Goal: Navigation & Orientation: Find specific page/section

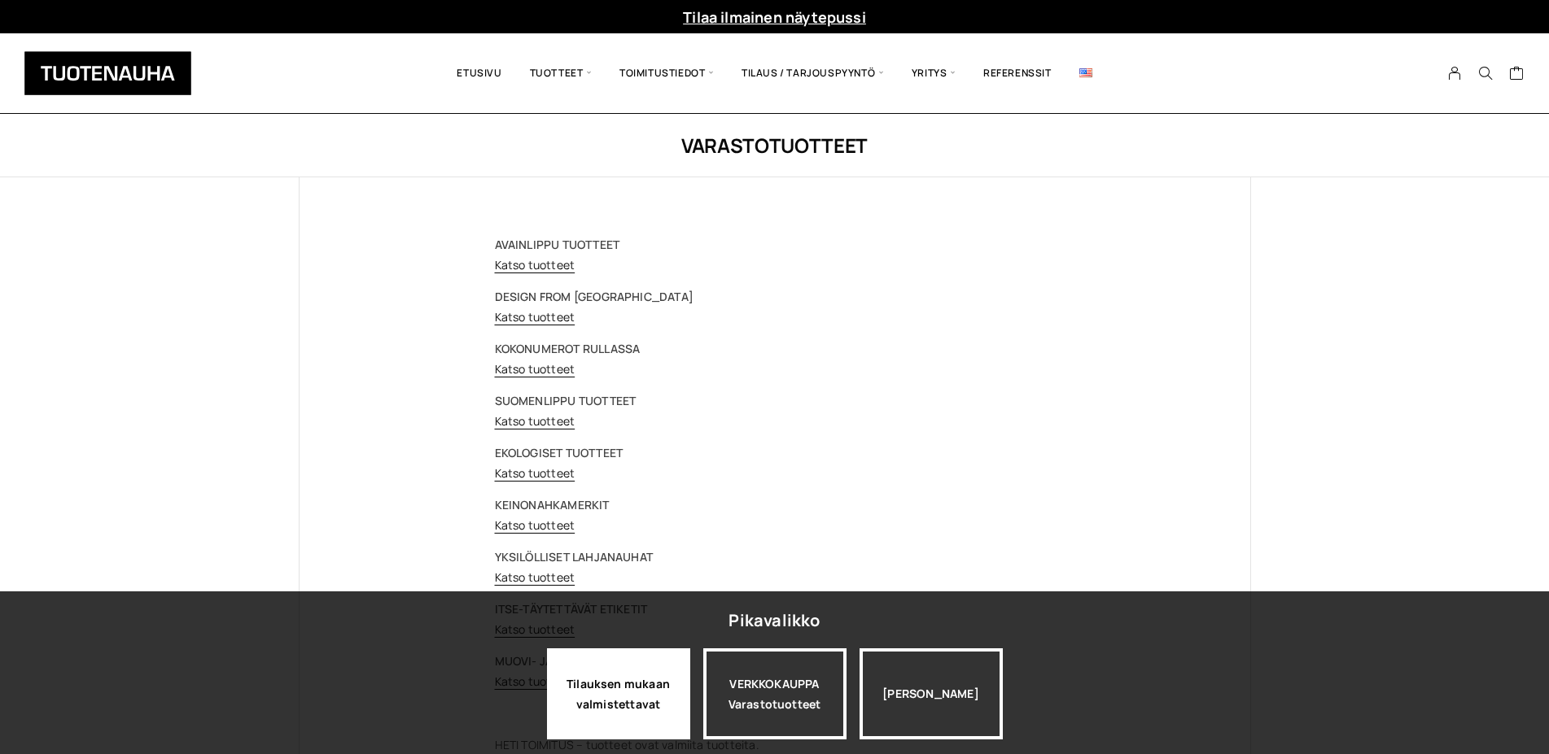
click at [631, 691] on div "Tilauksen mukaan valmistettavat" at bounding box center [618, 694] width 143 height 91
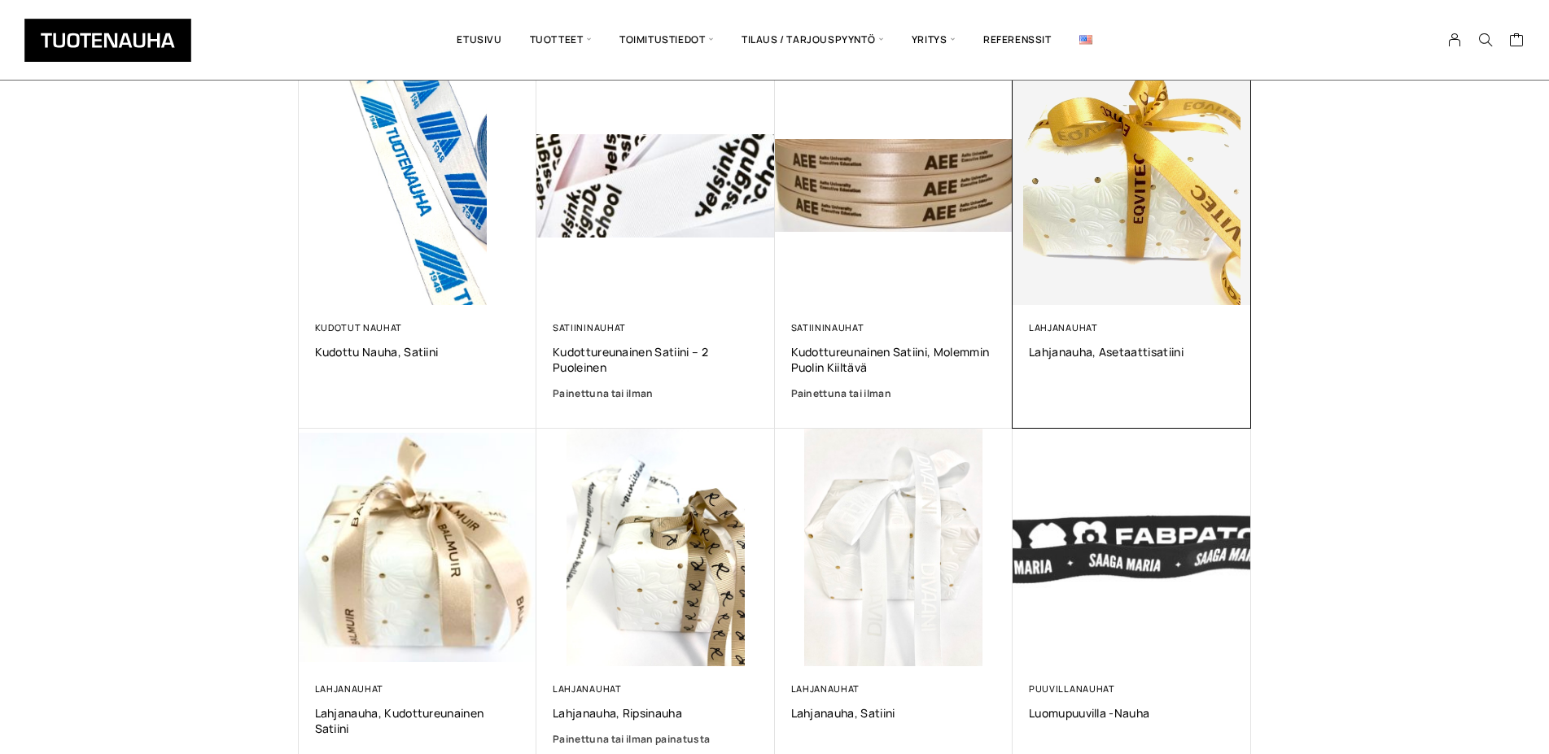
scroll to position [830, 0]
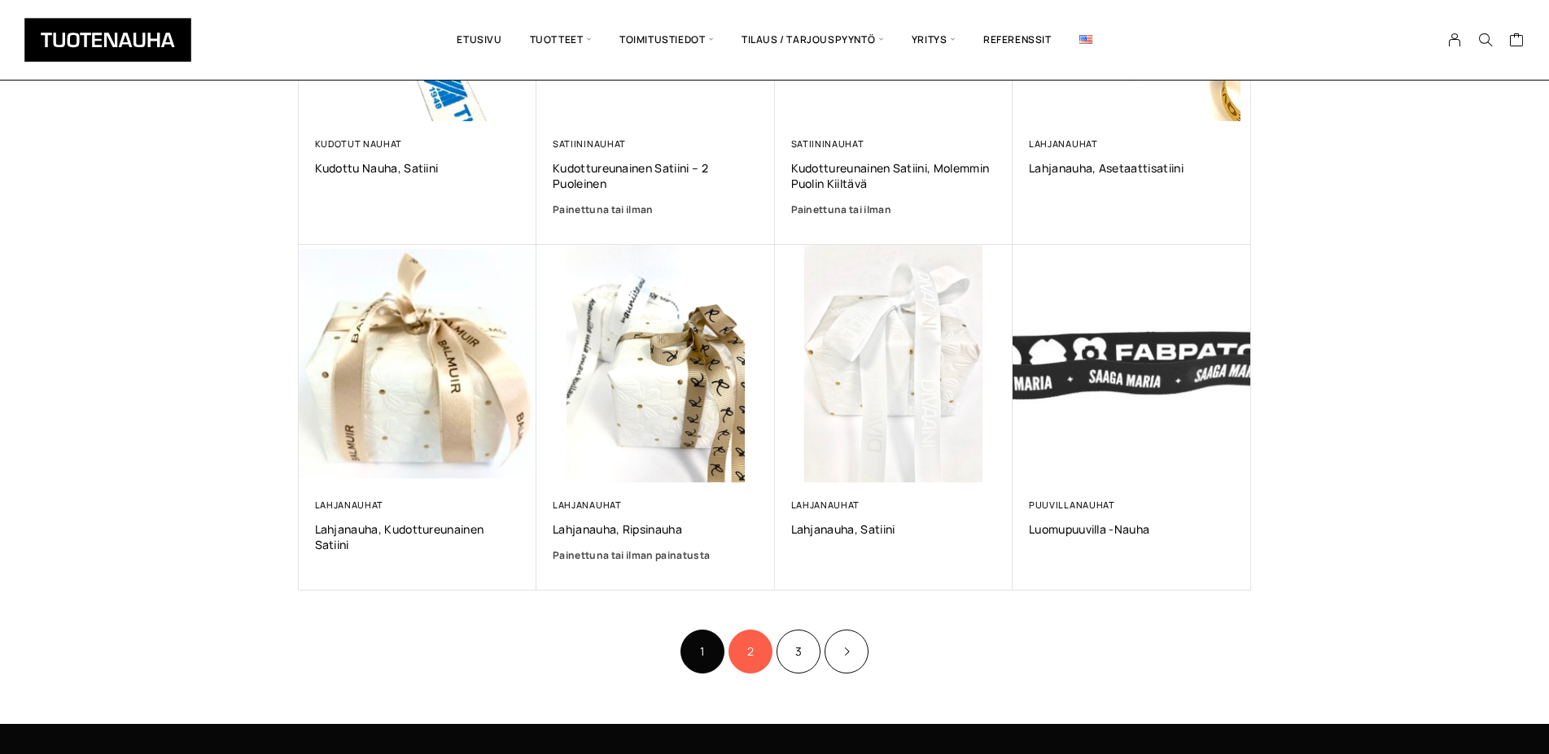
click at [760, 662] on link "2" at bounding box center [750, 652] width 44 height 44
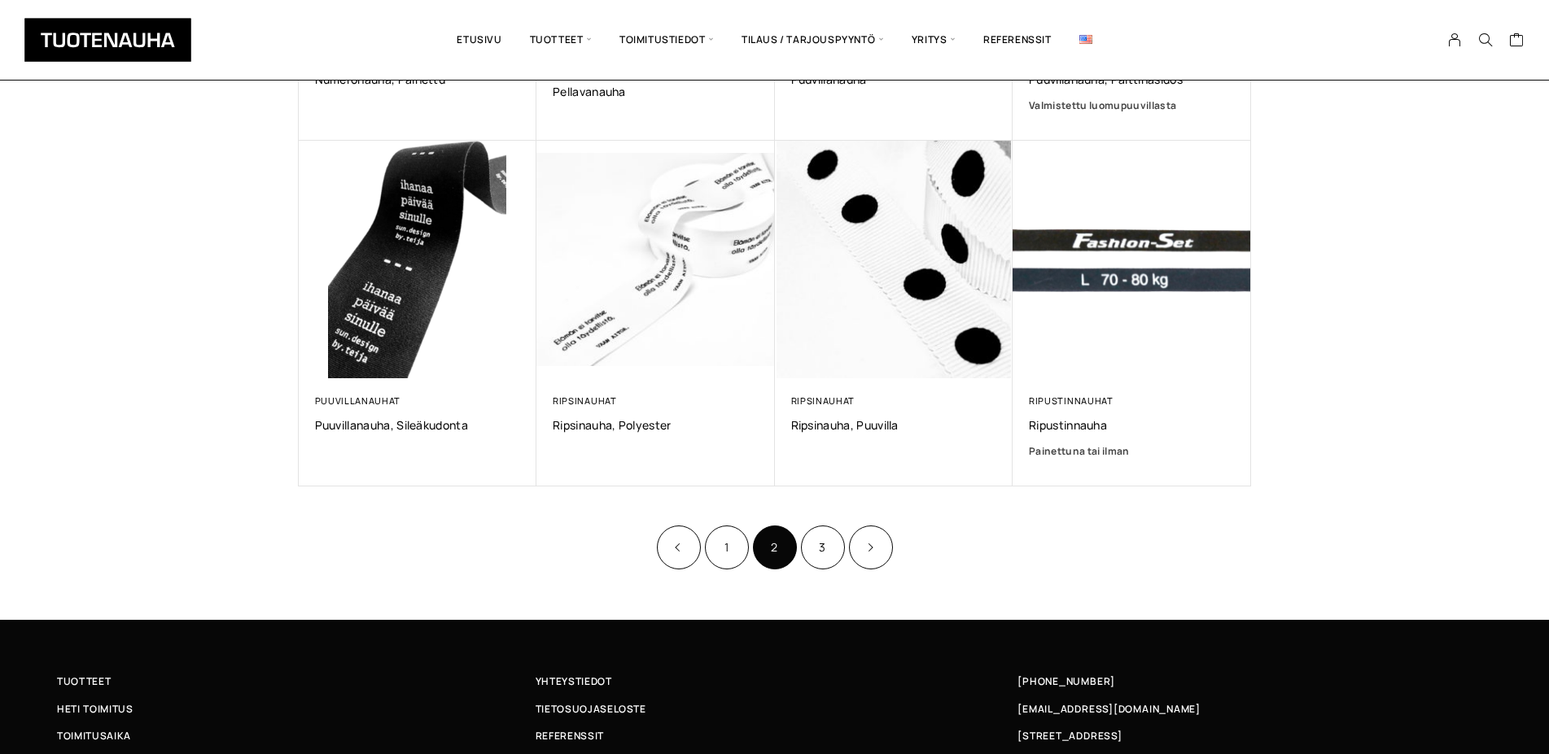
scroll to position [996, 0]
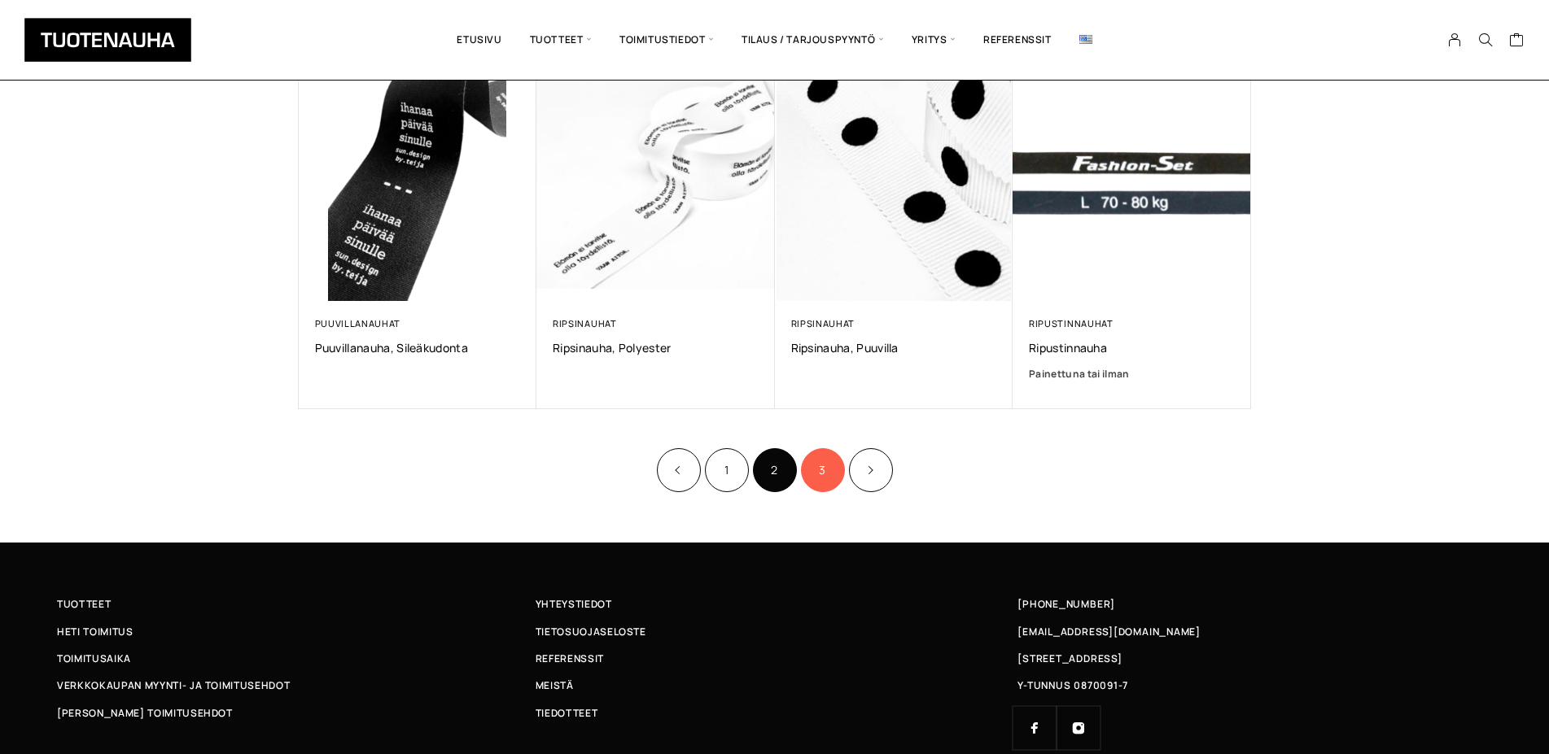
click at [828, 466] on link "3" at bounding box center [823, 470] width 44 height 44
